Goal: Task Accomplishment & Management: Manage account settings

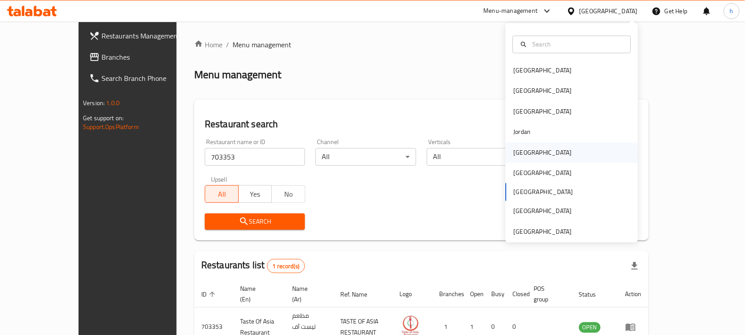
click at [520, 151] on div "[GEOGRAPHIC_DATA]" at bounding box center [543, 153] width 58 height 10
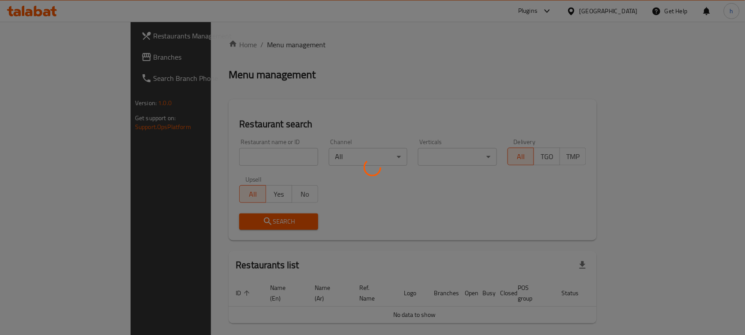
click at [55, 55] on div at bounding box center [372, 167] width 745 height 335
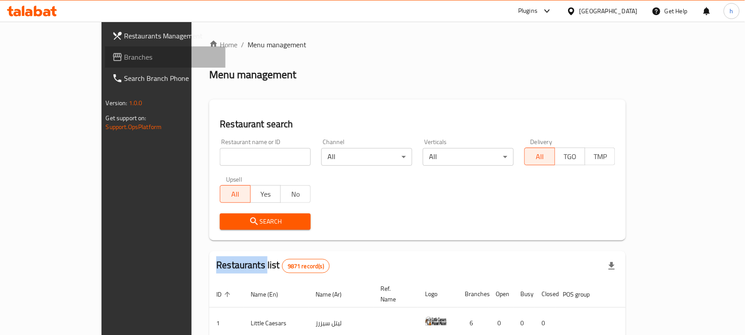
click at [125, 57] on span "Branches" at bounding box center [172, 57] width 95 height 11
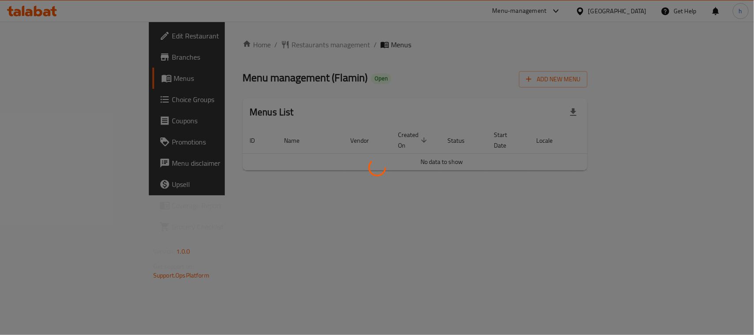
click at [238, 41] on div at bounding box center [377, 167] width 754 height 335
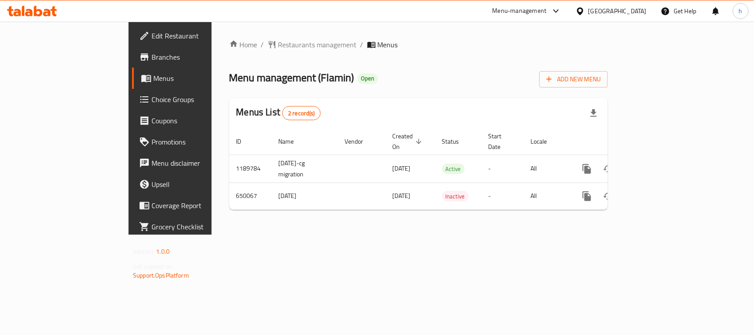
click at [278, 41] on span "Restaurants management" at bounding box center [317, 44] width 79 height 11
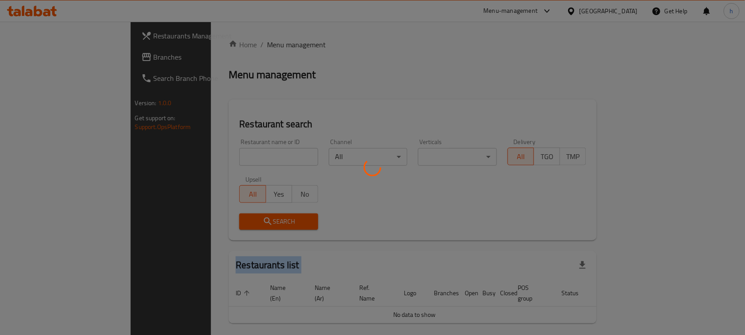
click at [238, 41] on div at bounding box center [372, 167] width 745 height 335
click at [197, 149] on div at bounding box center [372, 167] width 745 height 335
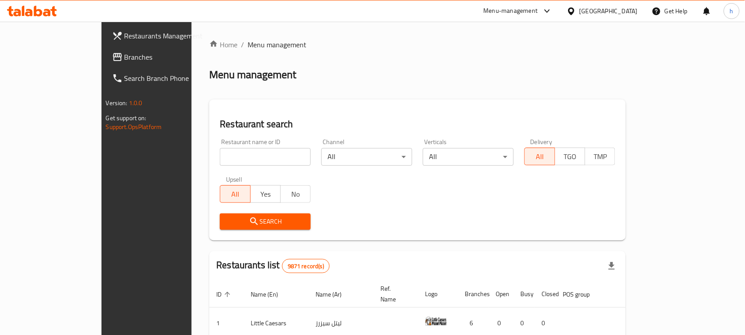
click at [220, 149] on input "search" at bounding box center [265, 157] width 91 height 18
paste input "641236"
type input "641236"
click at [215, 206] on div "Upsell All Yes No" at bounding box center [266, 189] width 102 height 37
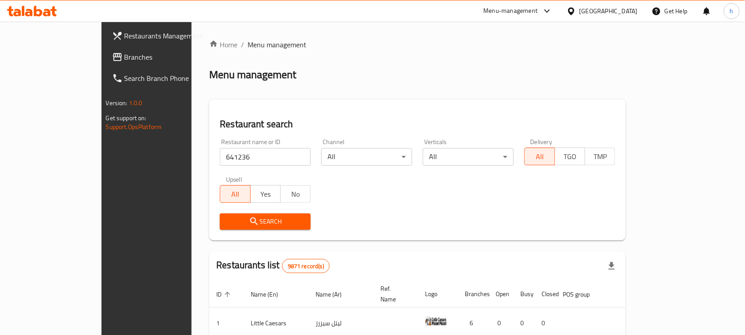
click at [215, 210] on div "Search" at bounding box center [266, 221] width 102 height 27
click at [220, 214] on button "Search" at bounding box center [265, 221] width 91 height 16
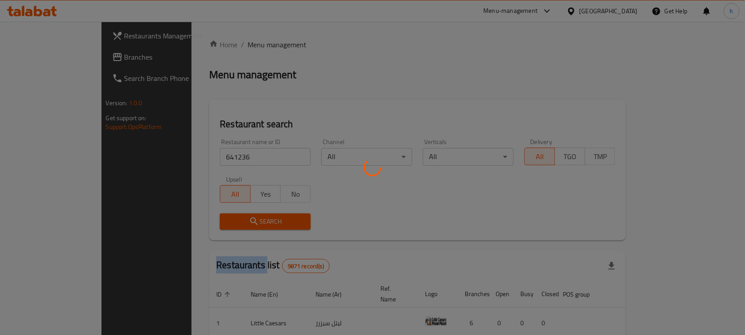
click at [202, 214] on div at bounding box center [372, 167] width 745 height 335
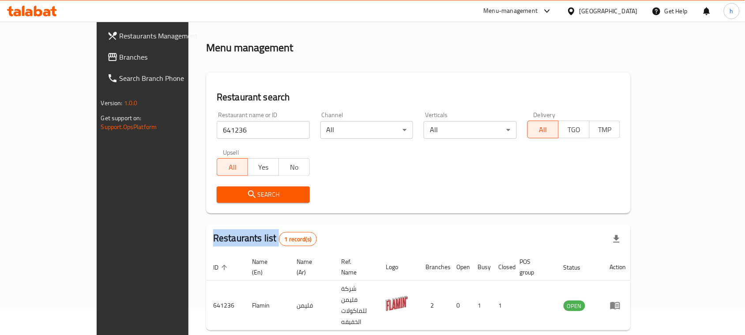
scroll to position [42, 0]
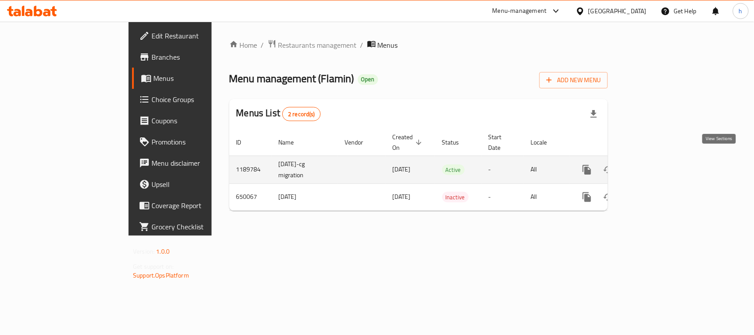
click at [654, 166] on icon "enhanced table" at bounding box center [651, 170] width 8 height 8
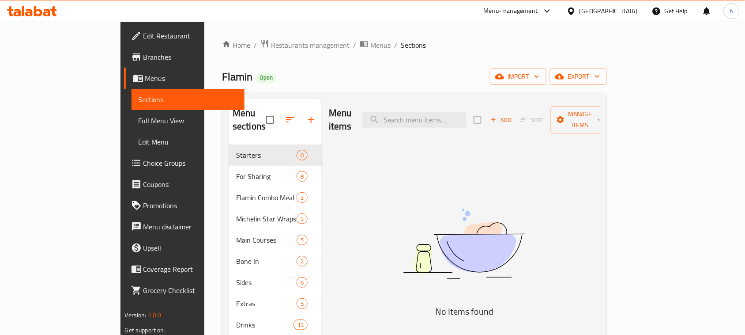
click at [144, 161] on span "Choice Groups" at bounding box center [191, 163] width 95 height 11
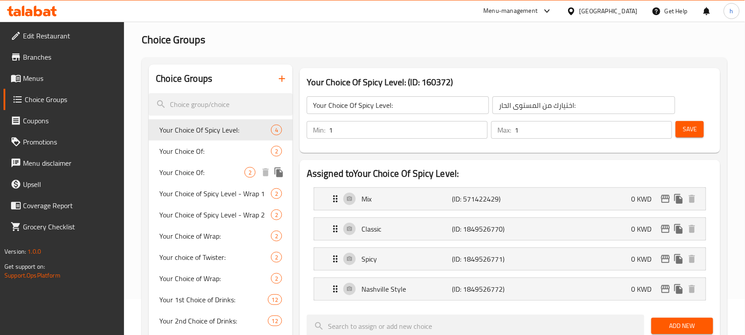
scroll to position [55, 0]
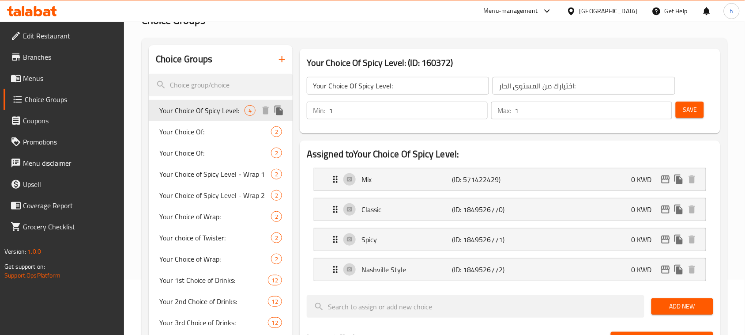
click at [197, 107] on span "Your Choice Of Spicy Level:" at bounding box center [201, 110] width 85 height 11
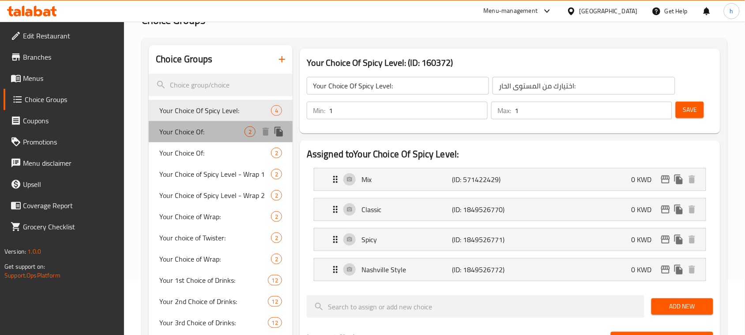
click at [177, 133] on span "Your Choice Of:" at bounding box center [201, 131] width 85 height 11
type input "Your Choice Of:"
type input "إختيارك من:"
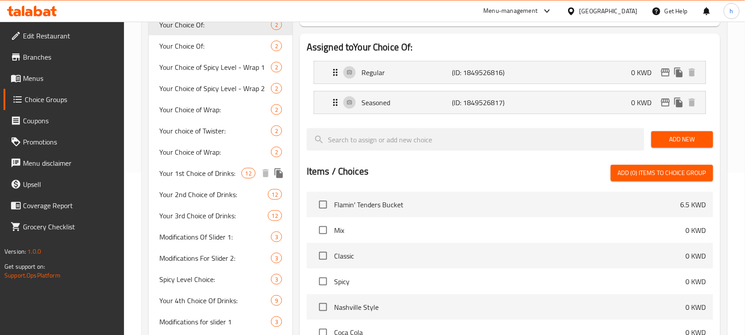
scroll to position [166, 0]
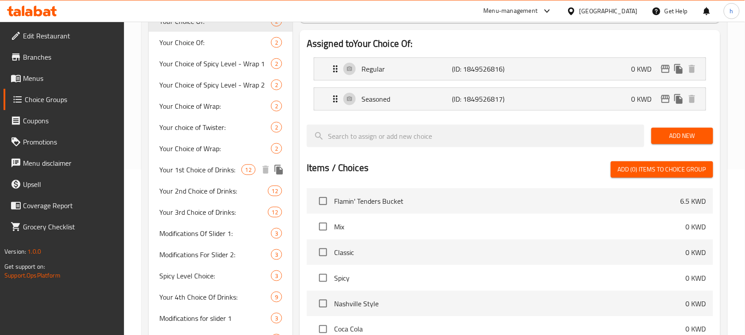
click at [164, 168] on span "Your 1st Choice of Drinks:" at bounding box center [200, 169] width 82 height 11
type input "Your 1st Choice of Drinks:"
type input "اختيارك الأول من المشروبات:"
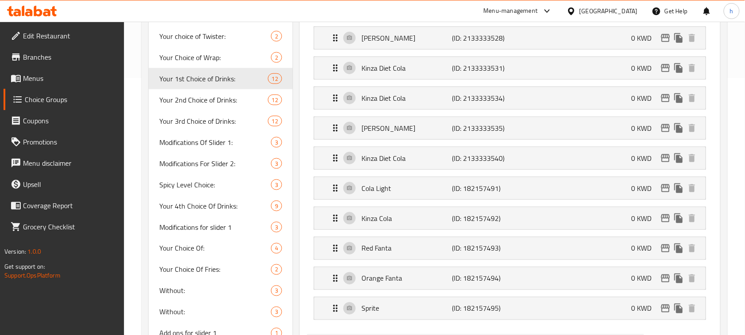
scroll to position [276, 0]
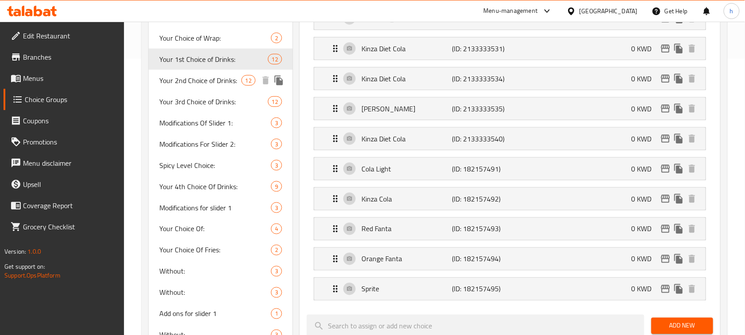
click at [188, 82] on span "Your 2nd Choice of Drinks:" at bounding box center [200, 80] width 82 height 11
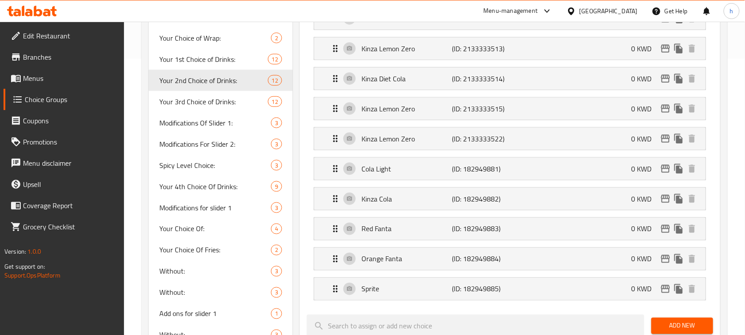
type input "Your 2nd Choice of Drinks:"
type input "اختيارك الثاني من المشروبات:"
click at [197, 101] on span "Your 3rd Choice of Drinks:" at bounding box center [200, 101] width 82 height 11
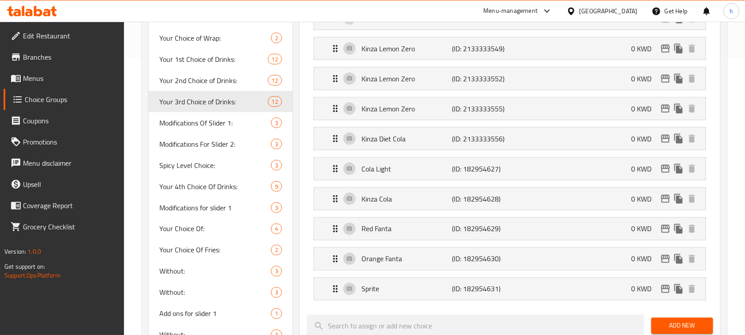
type input "Your 3rd Choice of Drinks:"
type input "اختيارك الثالث من المشروبات:"
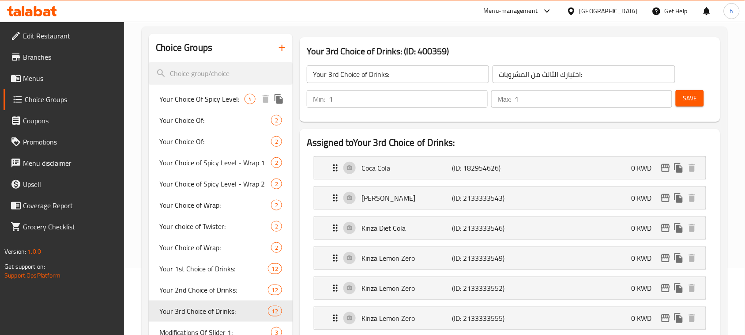
scroll to position [166, 0]
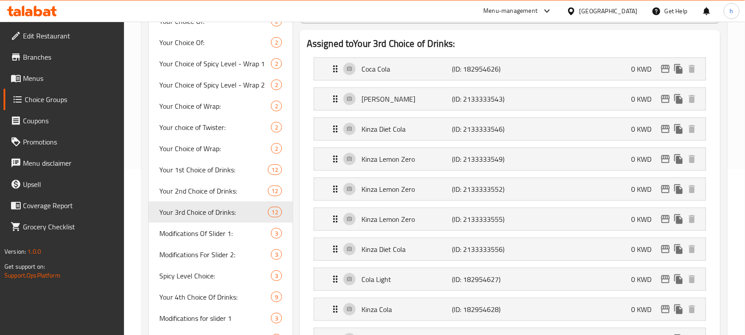
click at [580, 10] on div at bounding box center [573, 11] width 13 height 10
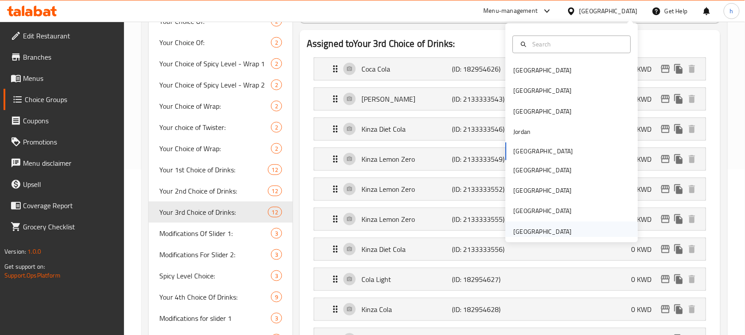
click at [514, 231] on div "[GEOGRAPHIC_DATA]" at bounding box center [543, 232] width 58 height 10
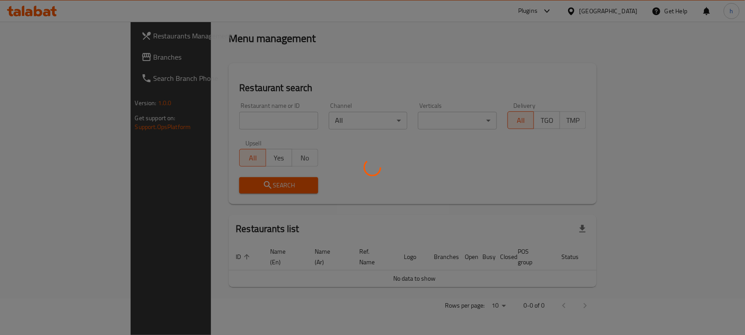
scroll to position [26, 0]
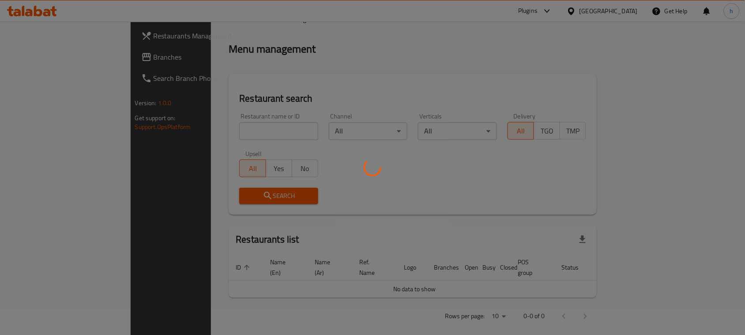
click at [41, 56] on div at bounding box center [372, 167] width 745 height 335
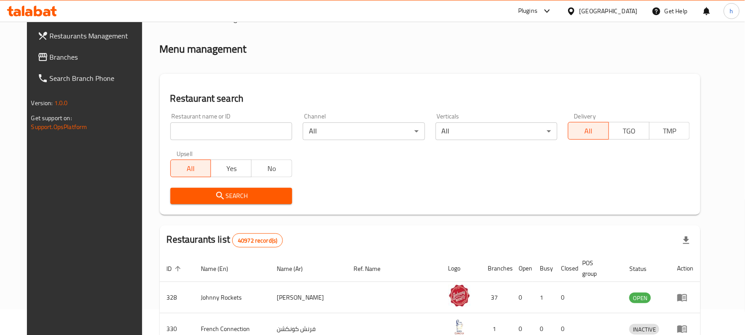
scroll to position [166, 0]
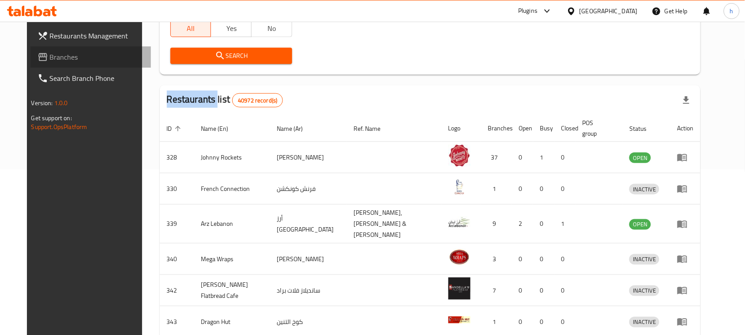
click at [50, 56] on span "Branches" at bounding box center [97, 57] width 95 height 11
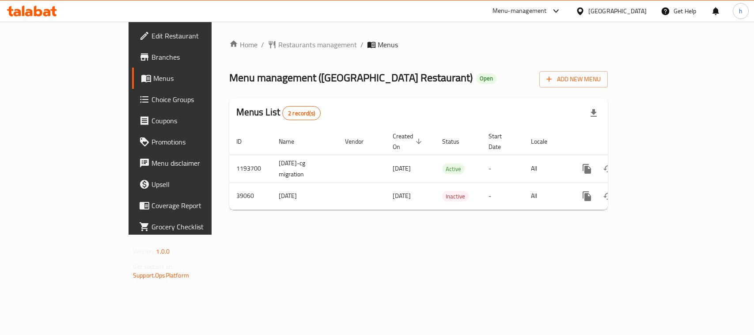
click at [227, 42] on div at bounding box center [377, 167] width 754 height 335
click at [278, 42] on span "Restaurants management" at bounding box center [317, 44] width 79 height 11
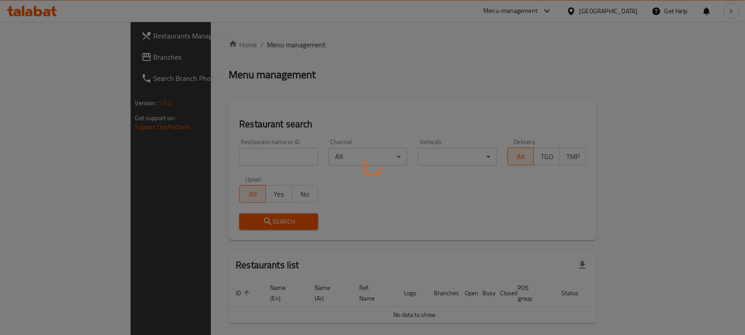
click at [227, 42] on div at bounding box center [372, 167] width 745 height 335
click at [193, 157] on div at bounding box center [372, 167] width 745 height 335
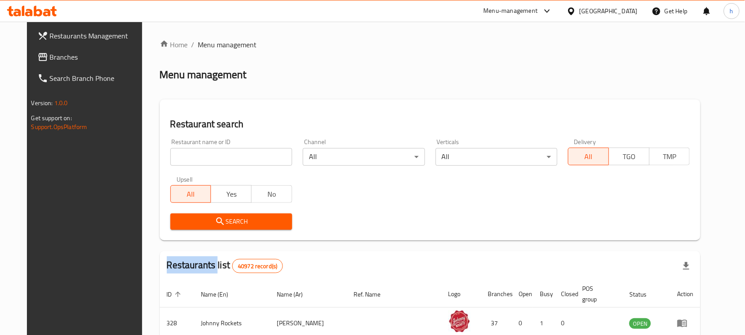
click at [193, 157] on div "Home / Menu management Menu management Restaurant search Restaurant name or ID …" at bounding box center [430, 313] width 541 height 548
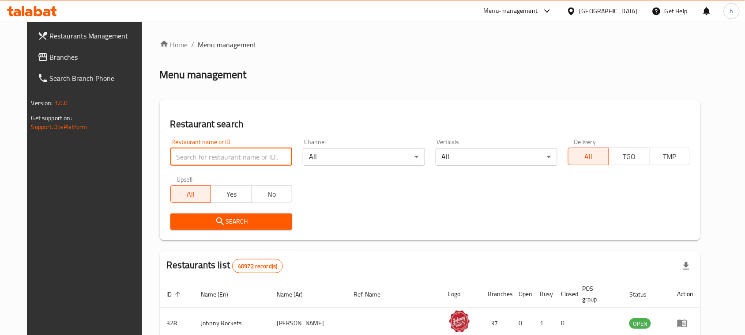
click at [193, 157] on input "search" at bounding box center [231, 157] width 122 height 18
paste input "20309"
type input "20309"
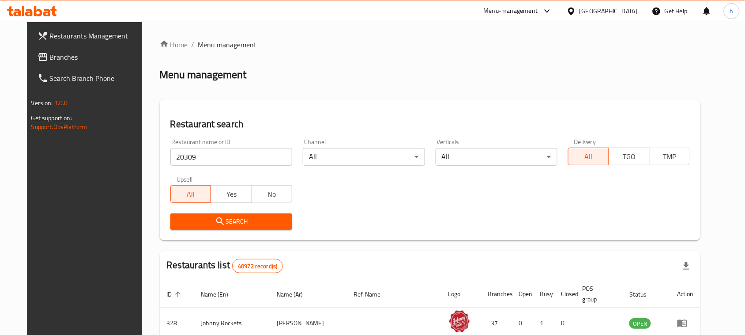
click at [216, 222] on icon "submit" at bounding box center [220, 221] width 8 height 8
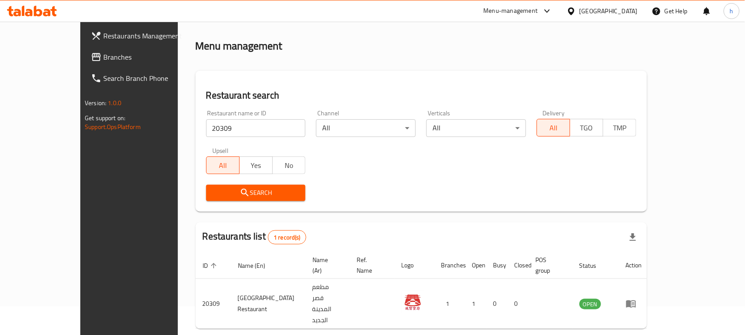
scroll to position [42, 0]
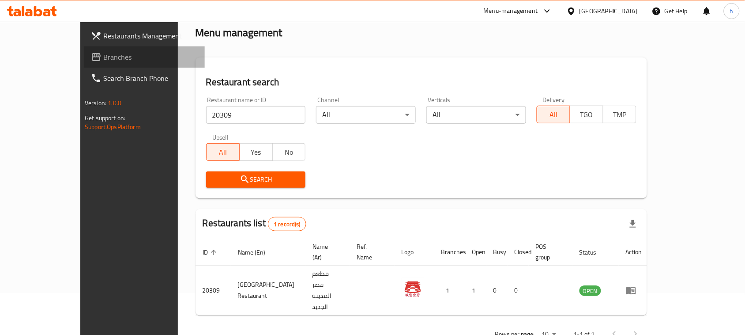
click at [103, 58] on span "Branches" at bounding box center [150, 57] width 95 height 11
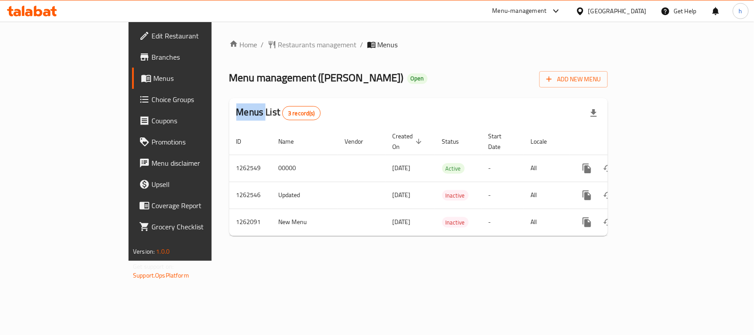
click at [229, 43] on div "Home / Restaurants management / Menus Menu management ( Gelato Dulcino ) Open A…" at bounding box center [418, 141] width 378 height 204
click at [278, 43] on span "Restaurants management" at bounding box center [317, 44] width 79 height 11
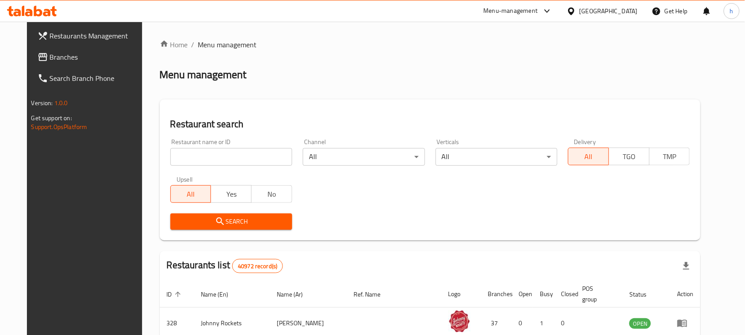
click at [204, 157] on div "Home / Menu management Menu management Restaurant search Restaurant name or ID …" at bounding box center [430, 313] width 541 height 548
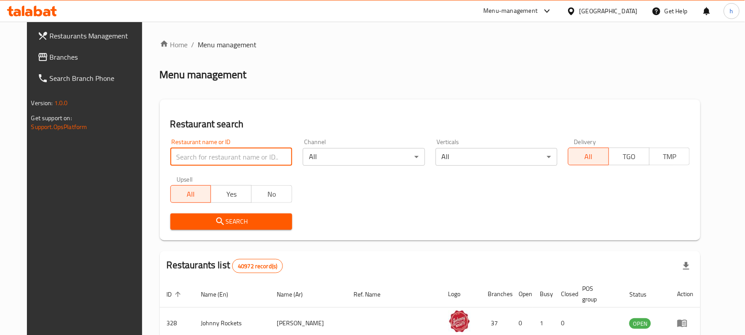
click at [204, 157] on input "search" at bounding box center [231, 157] width 122 height 18
paste input "685432"
type input "685432"
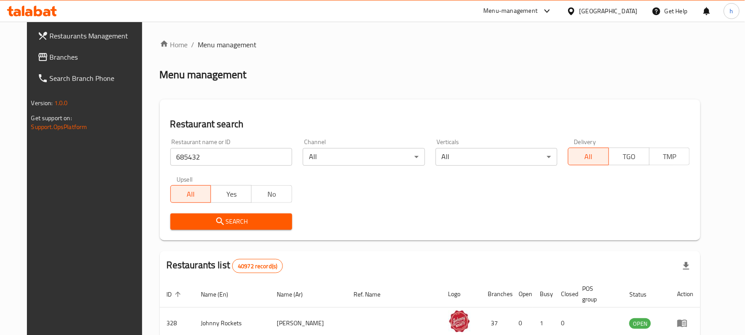
click at [215, 221] on span "Search" at bounding box center [232, 221] width 108 height 11
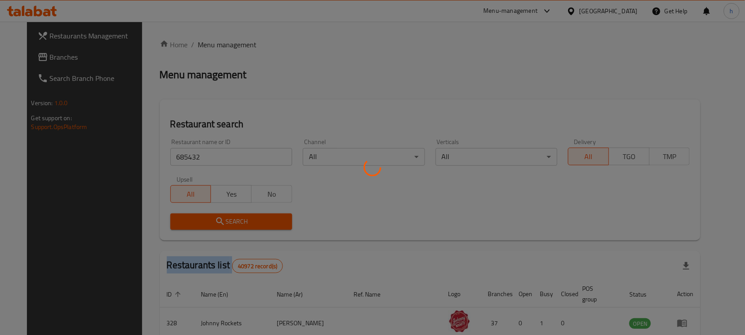
click at [216, 221] on div at bounding box center [372, 167] width 745 height 335
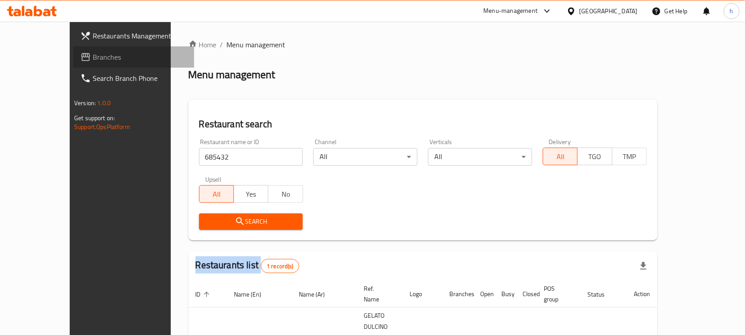
click at [93, 60] on span "Branches" at bounding box center [140, 57] width 95 height 11
